Goal: Download file/media

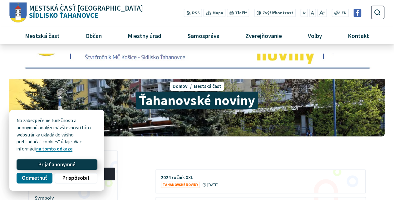
click at [57, 166] on span "Prijať anonymné" at bounding box center [56, 165] width 37 height 7
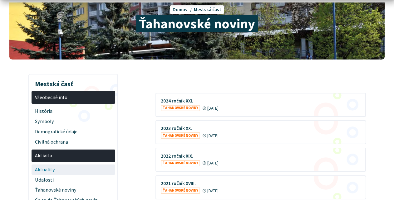
scroll to position [103, 0]
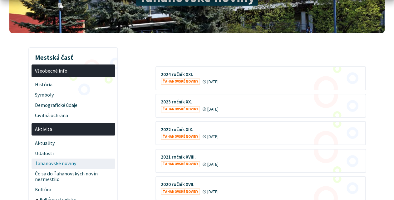
click at [68, 167] on span "Ťahanovské noviny" at bounding box center [73, 164] width 76 height 10
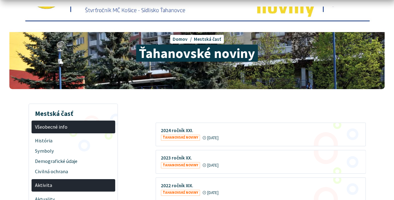
scroll to position [69, 0]
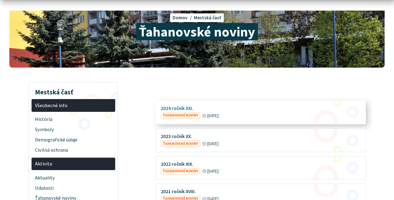
click at [181, 115] on figure at bounding box center [260, 112] width 209 height 23
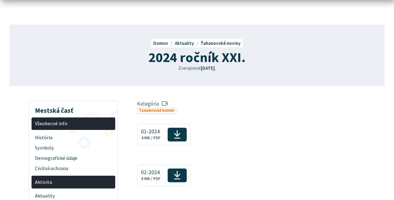
scroll to position [69, 0]
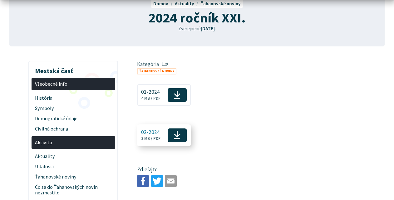
click at [177, 138] on icon at bounding box center [176, 134] width 7 height 9
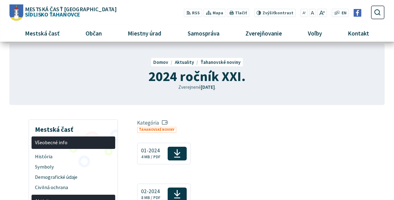
scroll to position [0, 0]
